Goal: Task Accomplishment & Management: Use online tool/utility

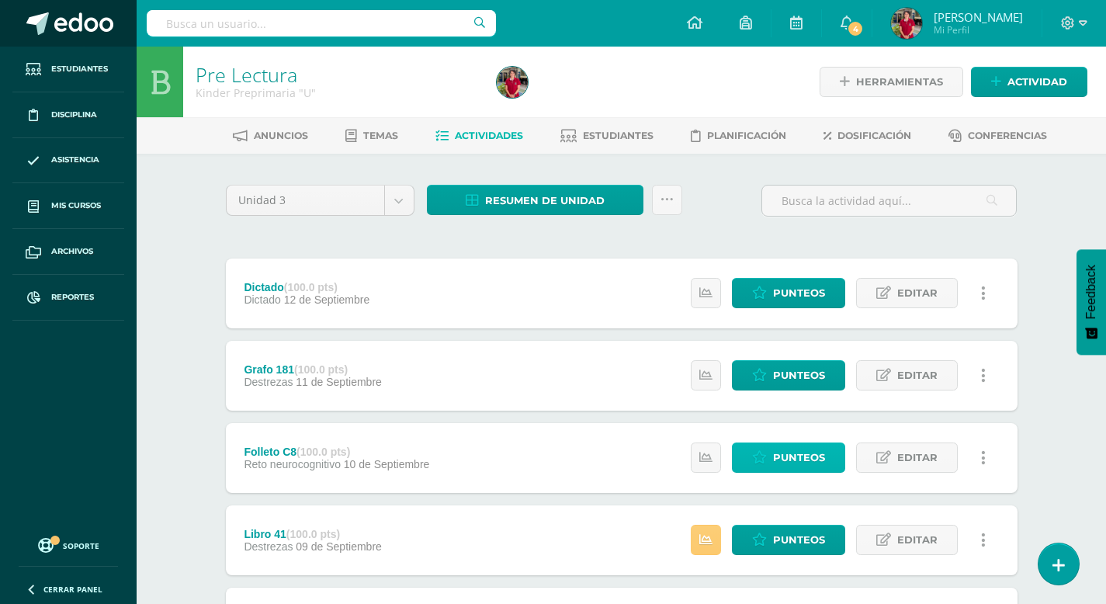
click at [800, 457] on span "Punteos" at bounding box center [799, 457] width 52 height 29
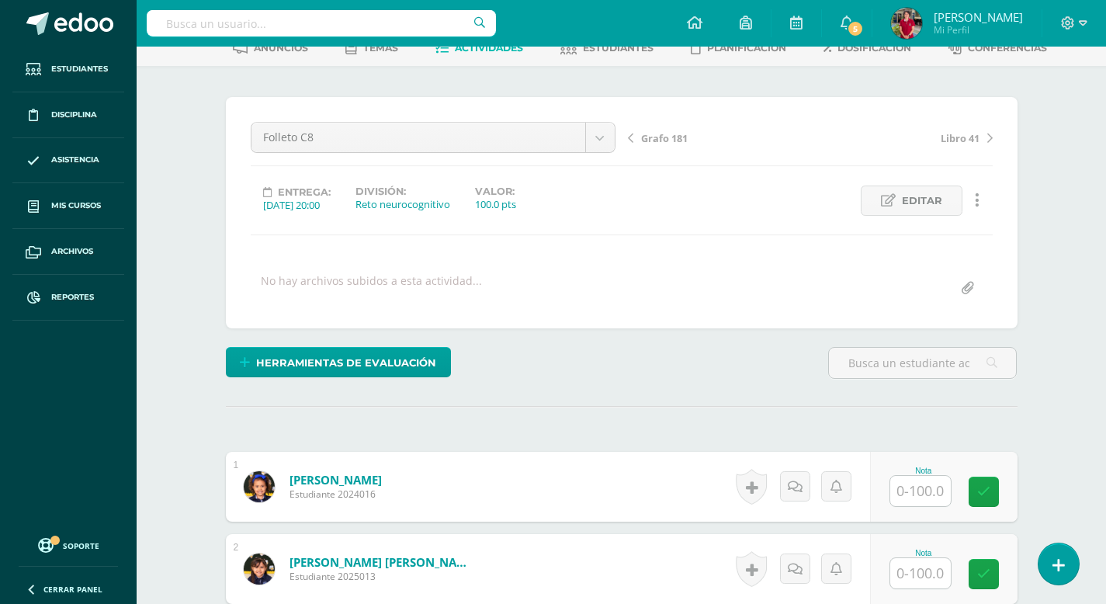
scroll to position [125, 0]
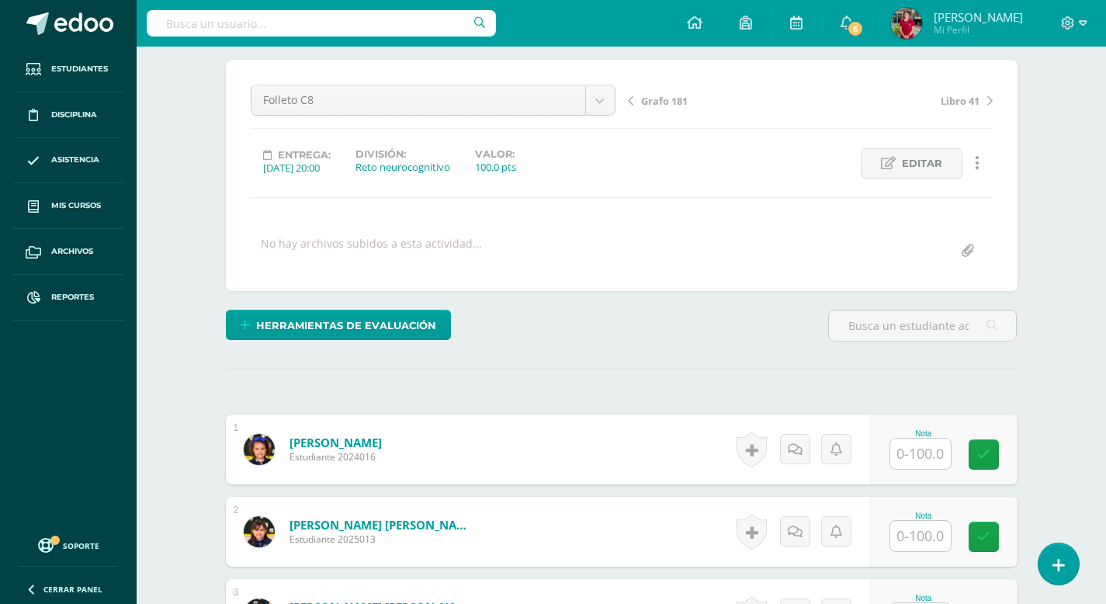
click at [929, 455] on input "text" at bounding box center [921, 454] width 61 height 30
type input "100"
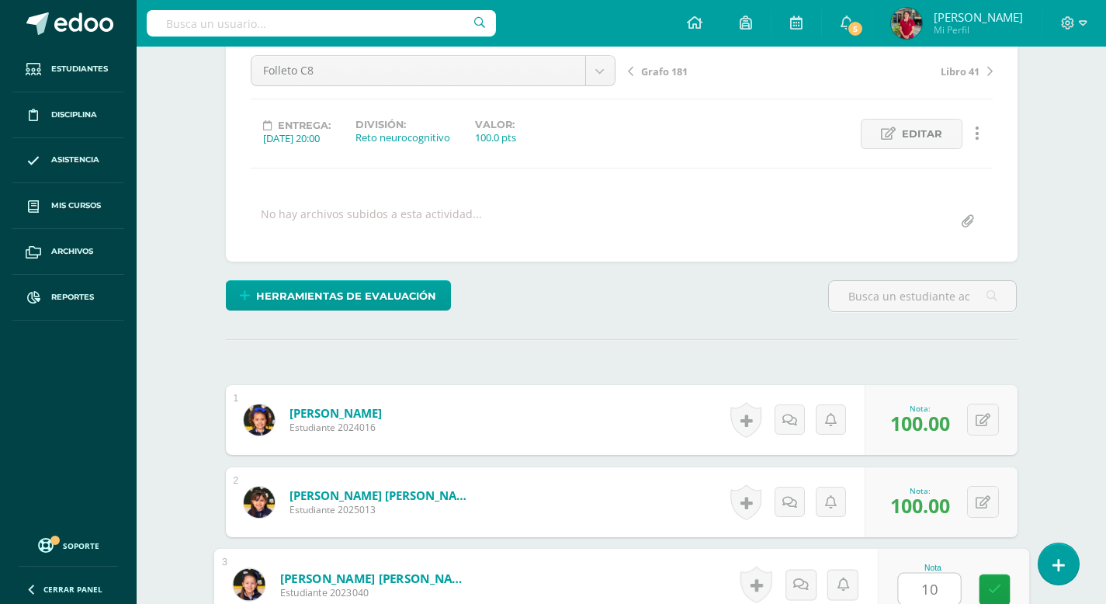
type input "100"
